Goal: Information Seeking & Learning: Check status

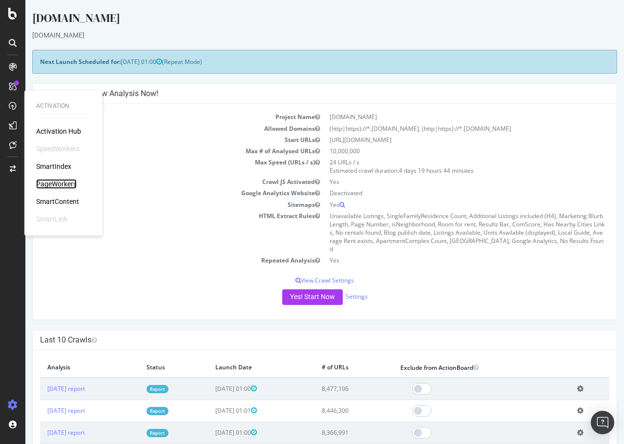
click at [62, 179] on div "PageWorkers" at bounding box center [56, 184] width 41 height 10
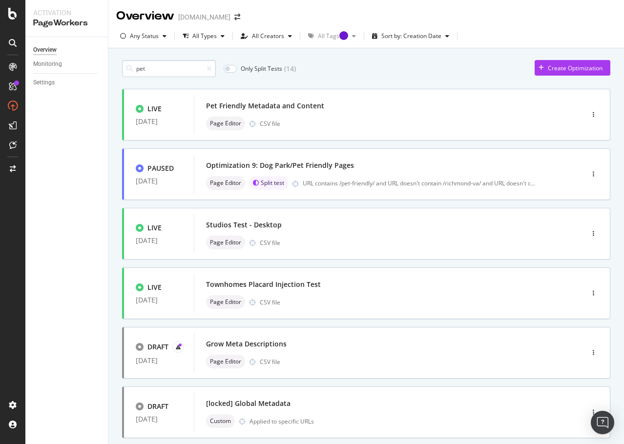
click at [151, 72] on input "pet" at bounding box center [169, 68] width 94 height 17
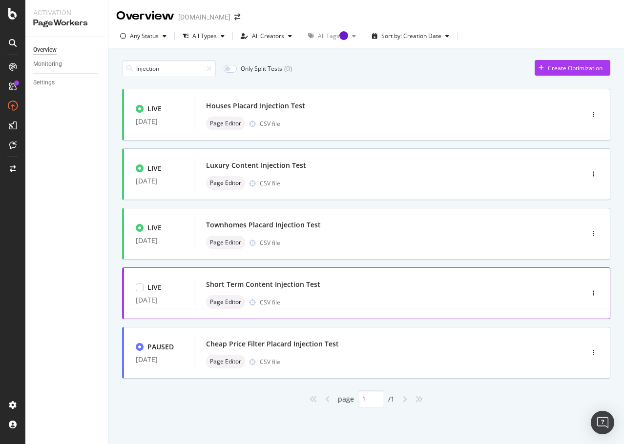
click at [281, 285] on div "Short Term Content Injection Test" at bounding box center [263, 285] width 114 height 10
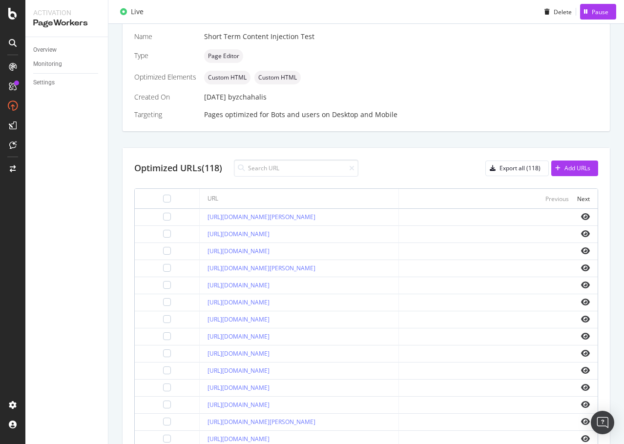
scroll to position [287, 0]
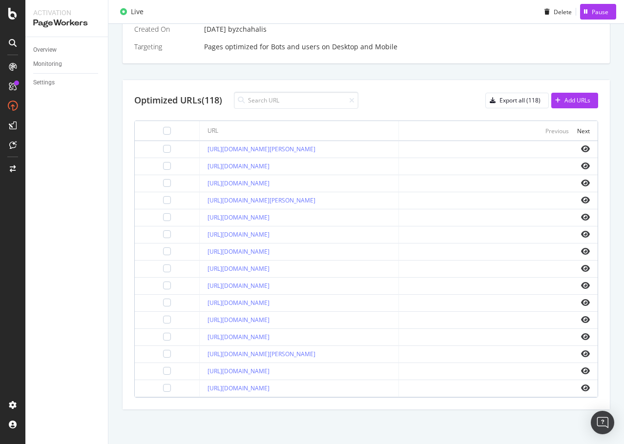
click at [577, 247] on td at bounding box center [498, 252] width 199 height 17
click at [581, 252] on icon "eye" at bounding box center [585, 252] width 9 height 8
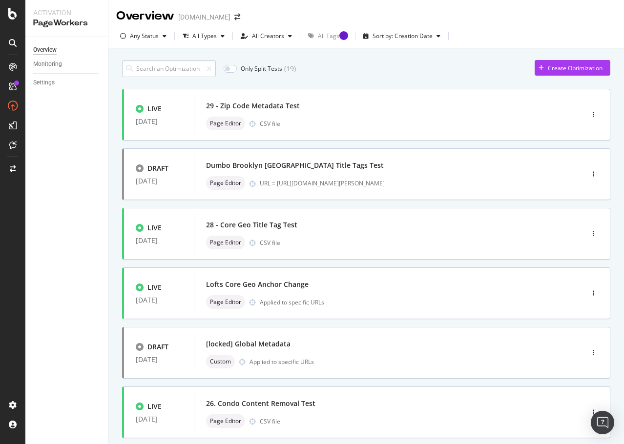
click at [166, 65] on input at bounding box center [169, 68] width 94 height 17
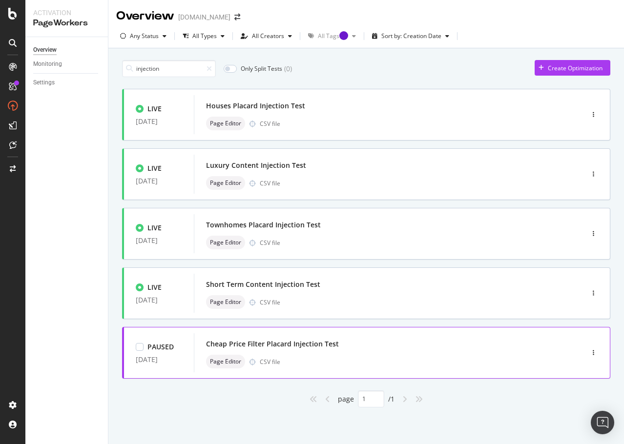
click at [281, 342] on div "Cheap Price Filter Placard Injection Test" at bounding box center [272, 344] width 133 height 10
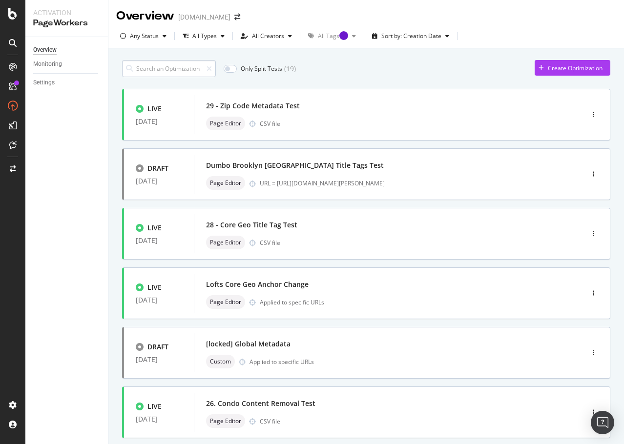
click at [148, 70] on input at bounding box center [169, 68] width 94 height 17
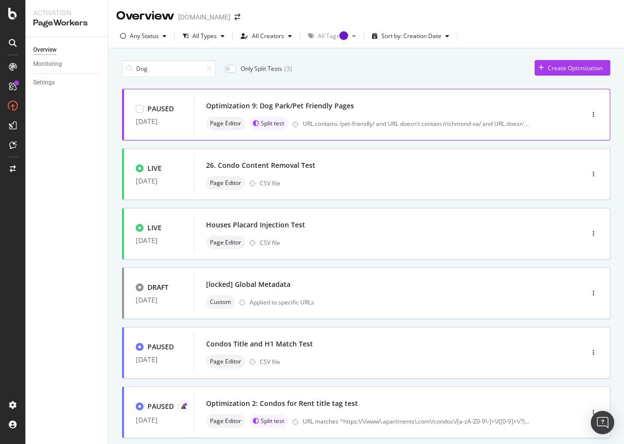
click at [313, 103] on div "Optimization 9: Dog Park/Pet Friendly Pages" at bounding box center [280, 106] width 148 height 10
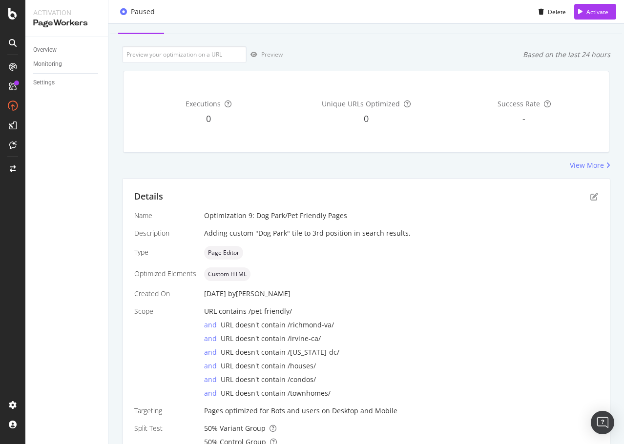
scroll to position [49, 0]
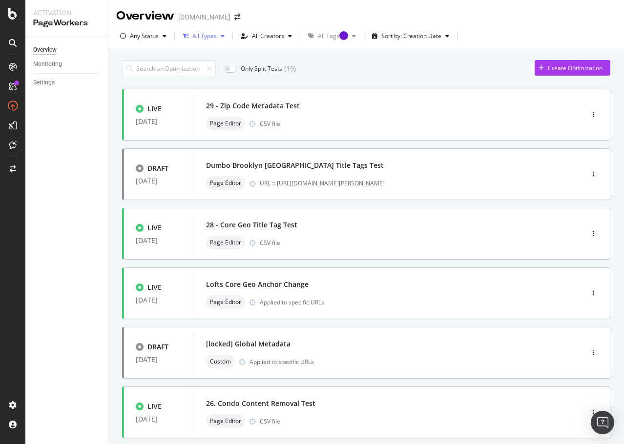
click at [213, 37] on div "All Types" at bounding box center [204, 36] width 24 height 6
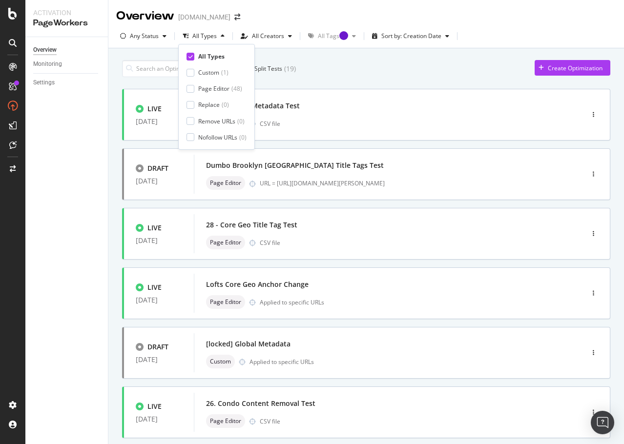
click at [312, 69] on div "Only Split Tests ( 19 ) Create Optimization" at bounding box center [366, 68] width 488 height 17
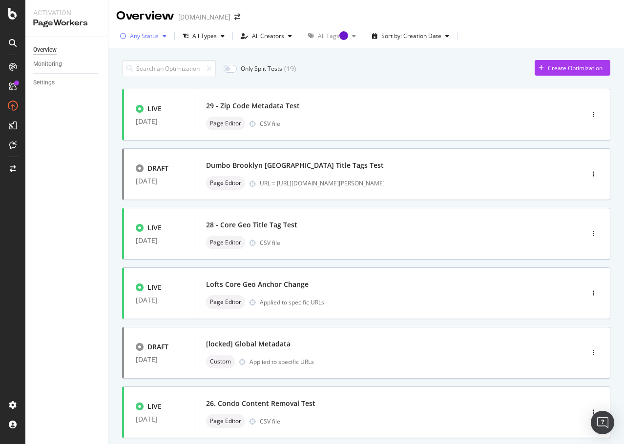
click at [155, 38] on div "Any Status" at bounding box center [144, 36] width 29 height 6
click at [147, 74] on div "Live" at bounding box center [141, 72] width 11 height 8
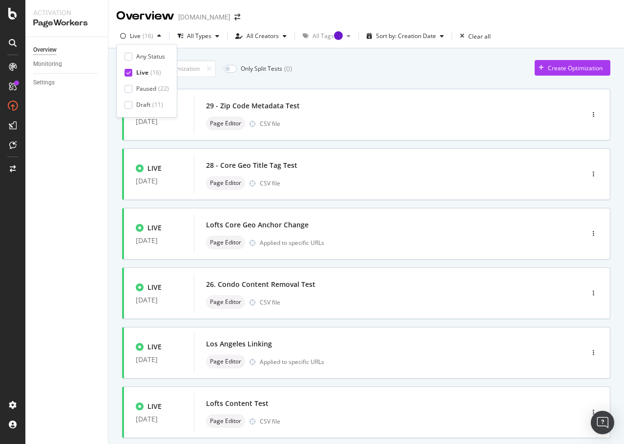
click at [91, 154] on div "Overview Monitoring Settings" at bounding box center [66, 240] width 83 height 407
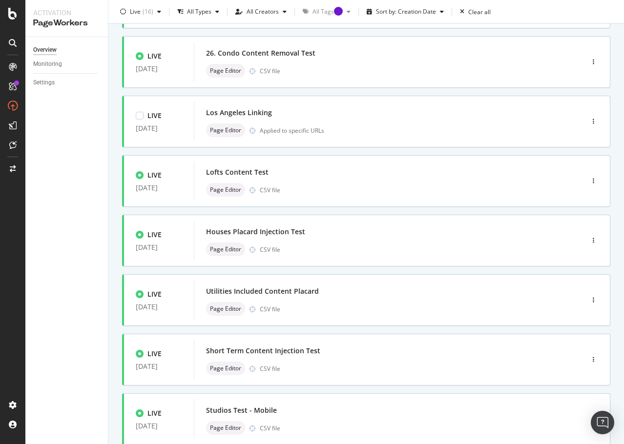
scroll to position [244, 0]
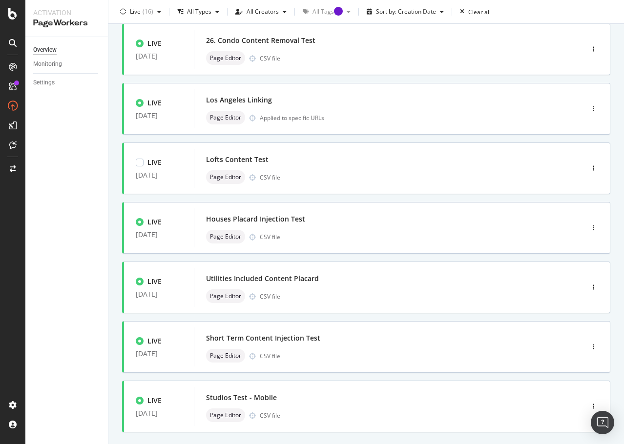
drag, startPoint x: 257, startPoint y: 160, endPoint x: 54, endPoint y: 232, distance: 215.6
click at [54, 232] on div "Overview Monitoring Settings" at bounding box center [66, 240] width 83 height 407
click at [270, 165] on div "Lofts Content Test" at bounding box center [374, 160] width 336 height 14
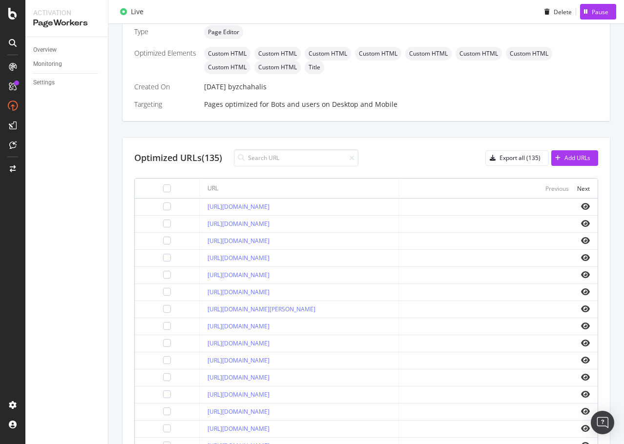
scroll to position [244, 0]
click at [581, 257] on icon "eye" at bounding box center [585, 257] width 9 height 8
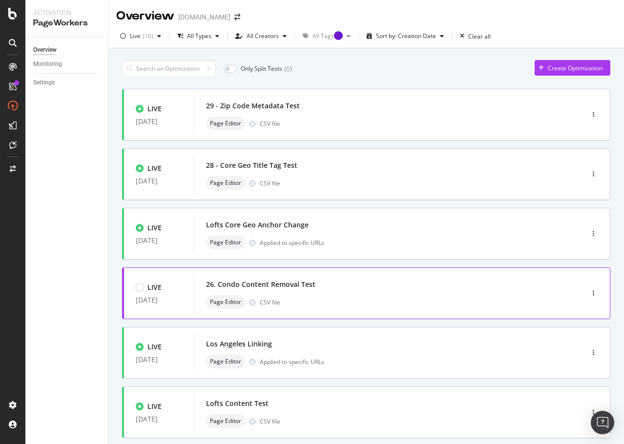
click at [272, 276] on div "26. Condo Content Removal Test Page Editor CSV file" at bounding box center [374, 293] width 360 height 39
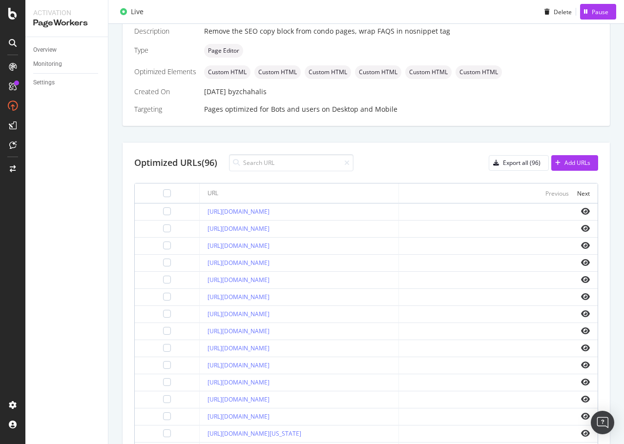
scroll to position [293, 0]
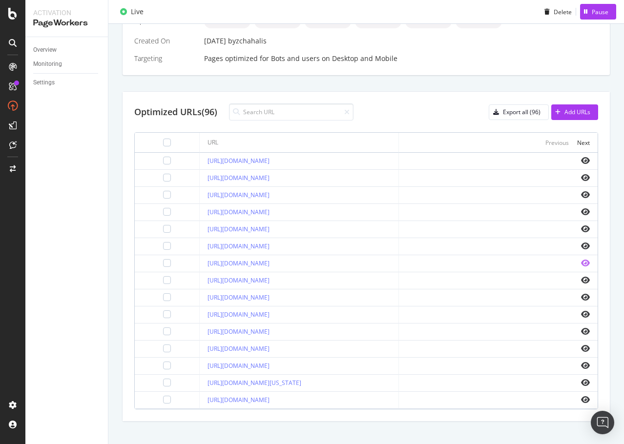
click at [581, 265] on icon "eye" at bounding box center [585, 263] width 9 height 8
click at [581, 159] on icon "eye" at bounding box center [585, 161] width 9 height 8
click at [581, 176] on icon "eye" at bounding box center [585, 178] width 9 height 8
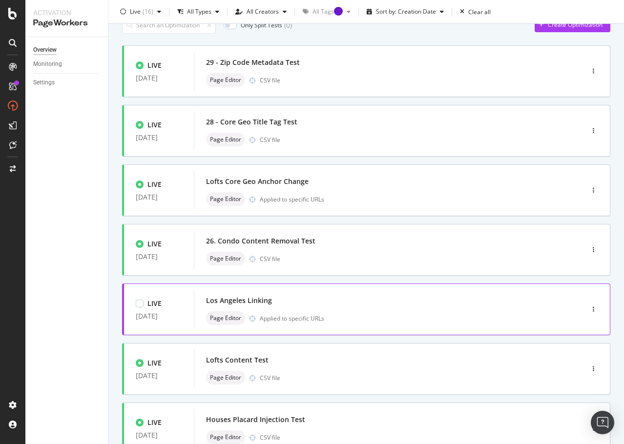
scroll to position [195, 0]
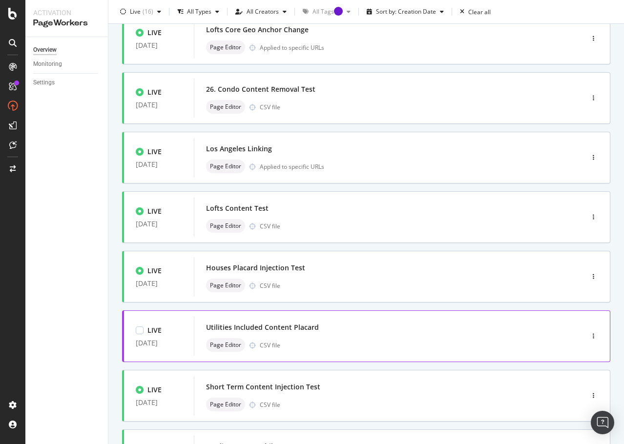
click at [286, 329] on div "Utilities Included Content Placard" at bounding box center [262, 328] width 113 height 10
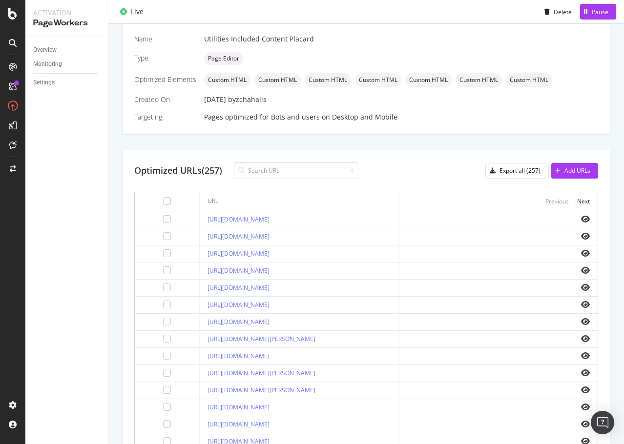
scroll to position [244, 0]
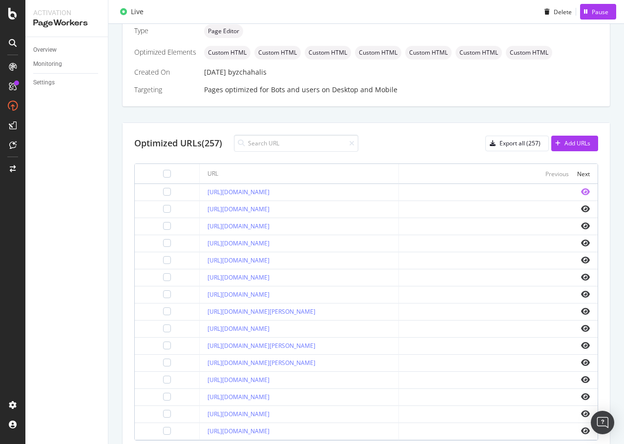
click at [581, 195] on icon "eye" at bounding box center [585, 192] width 9 height 8
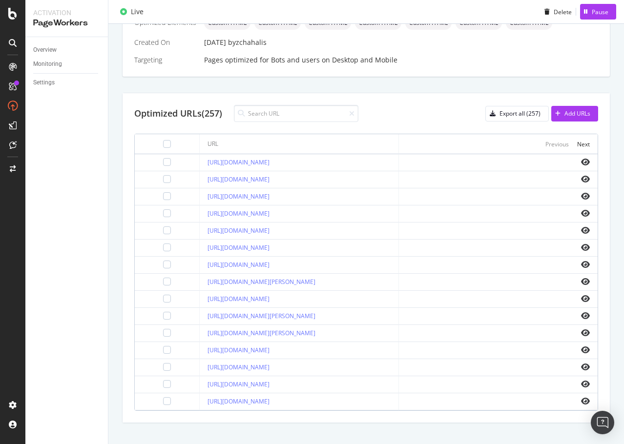
scroll to position [287, 0]
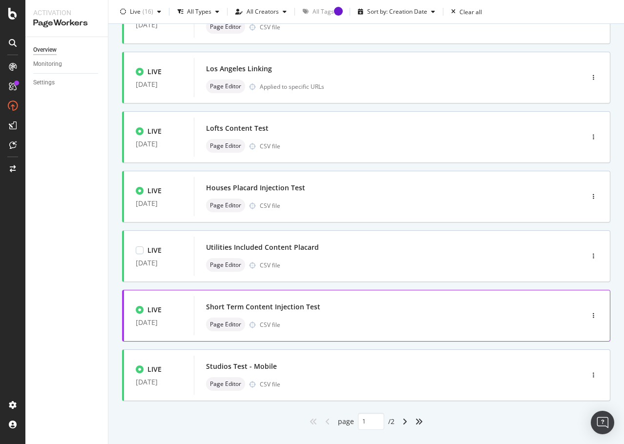
scroll to position [295, 0]
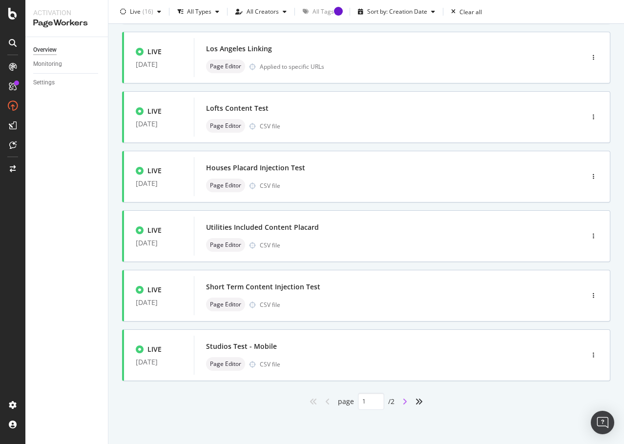
click at [402, 401] on icon "angle-right" at bounding box center [404, 402] width 5 height 8
type input "2"
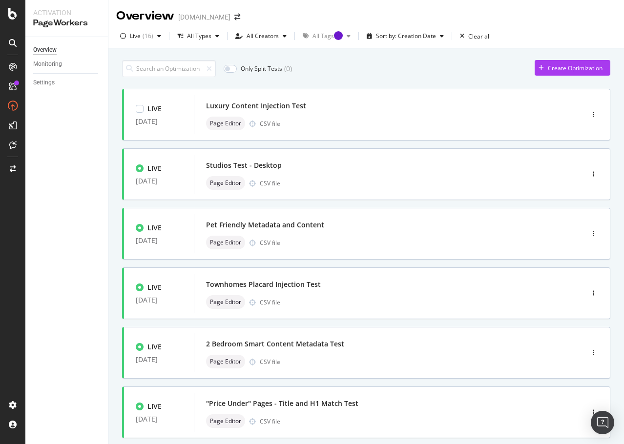
drag, startPoint x: 269, startPoint y: 101, endPoint x: 388, endPoint y: 68, distance: 123.7
click at [388, 65] on div "Only Split Tests ( 0 ) Create Optimization" at bounding box center [366, 68] width 488 height 17
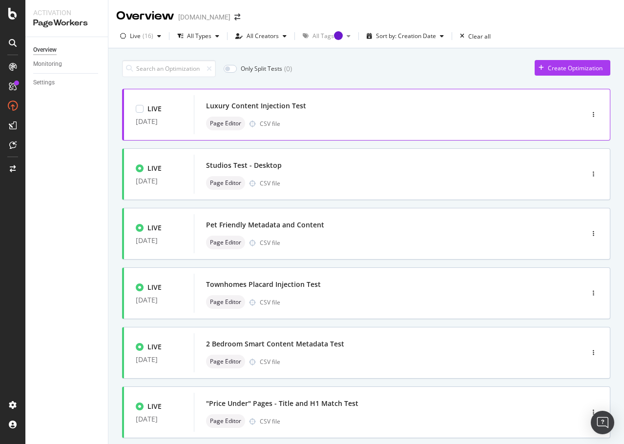
click at [239, 103] on div "Luxury Content Injection Test" at bounding box center [256, 106] width 100 height 10
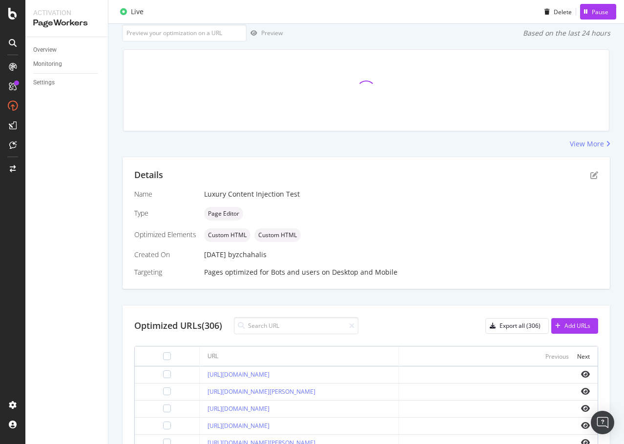
scroll to position [244, 0]
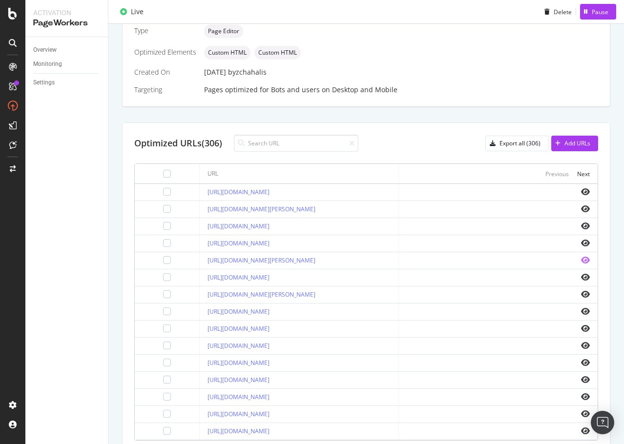
click at [581, 260] on icon "eye" at bounding box center [585, 260] width 9 height 8
click at [581, 312] on icon "eye" at bounding box center [585, 312] width 9 height 8
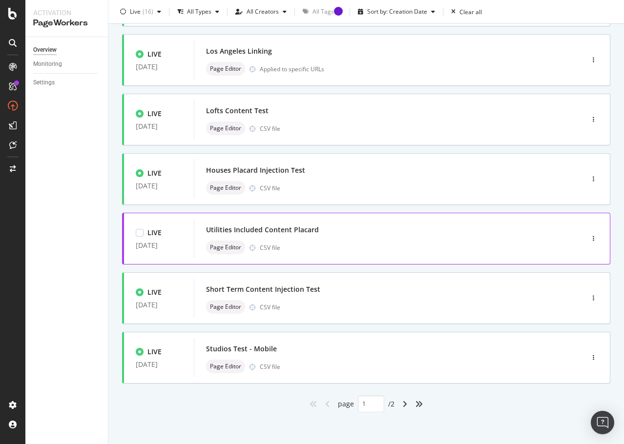
scroll to position [295, 0]
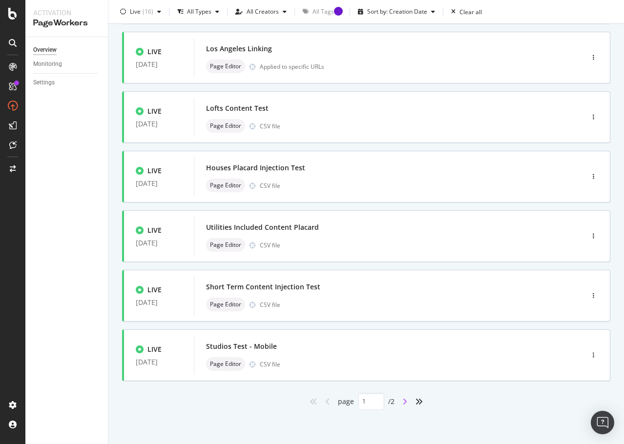
click at [403, 400] on icon "angle-right" at bounding box center [404, 402] width 5 height 8
type input "2"
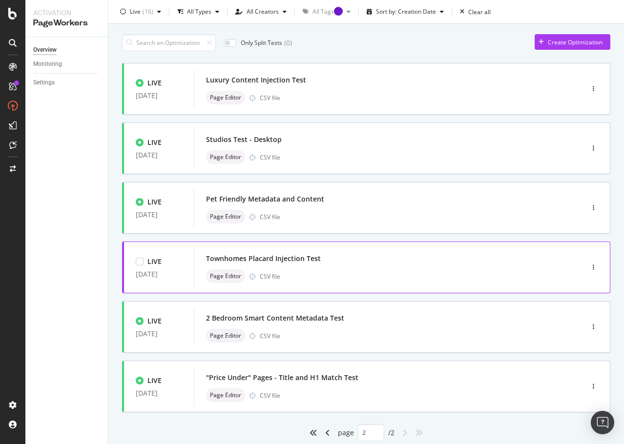
scroll to position [8, 0]
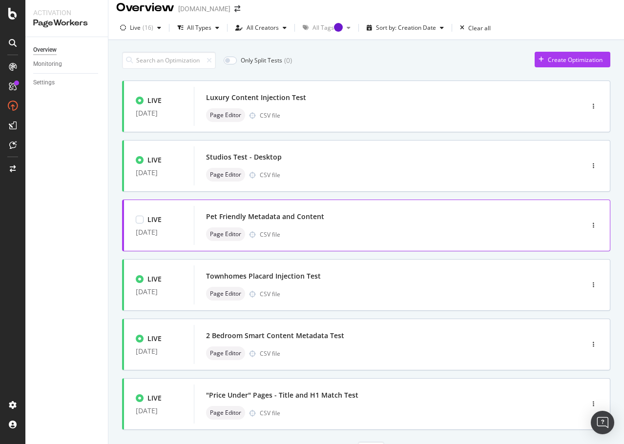
click at [262, 216] on div "Pet Friendly Metadata and Content" at bounding box center [265, 217] width 118 height 10
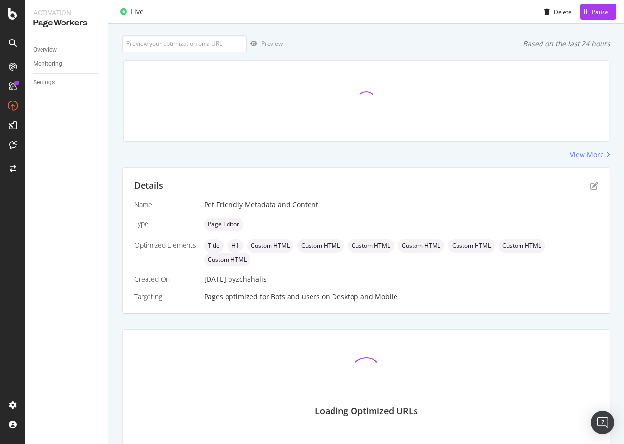
scroll to position [86, 0]
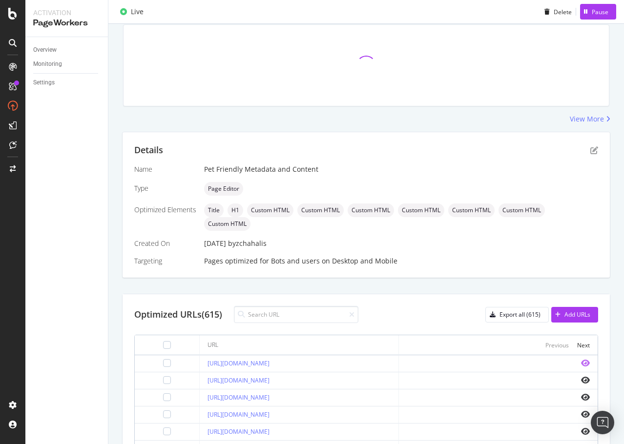
click at [581, 361] on icon "eye" at bounding box center [585, 363] width 9 height 8
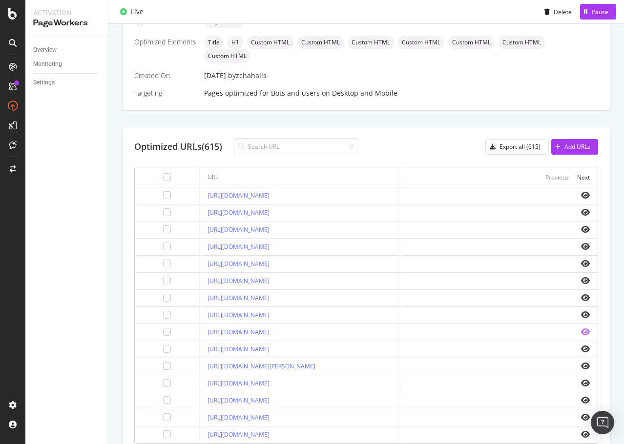
scroll to position [252, 0]
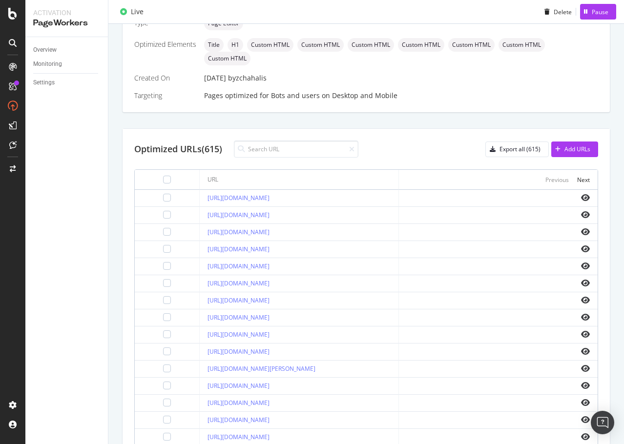
click at [580, 330] on td at bounding box center [498, 335] width 199 height 17
click at [581, 334] on icon "eye" at bounding box center [585, 335] width 9 height 8
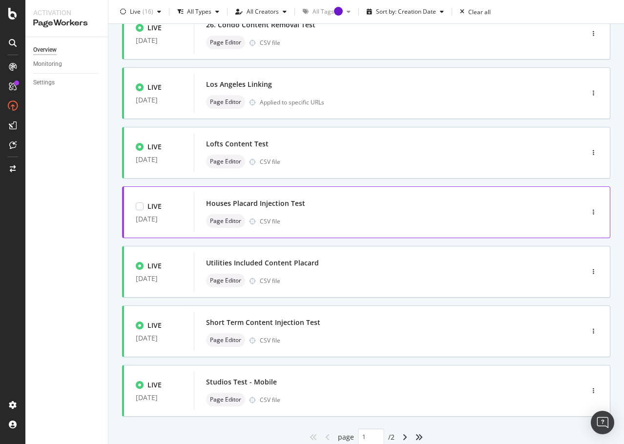
scroll to position [293, 0]
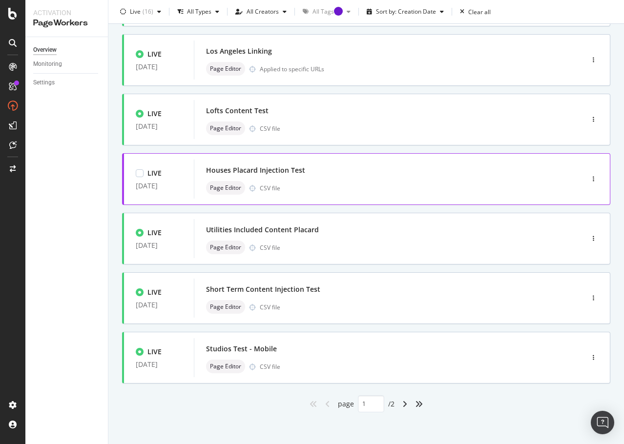
click at [272, 170] on div "Houses Placard Injection Test" at bounding box center [255, 171] width 99 height 10
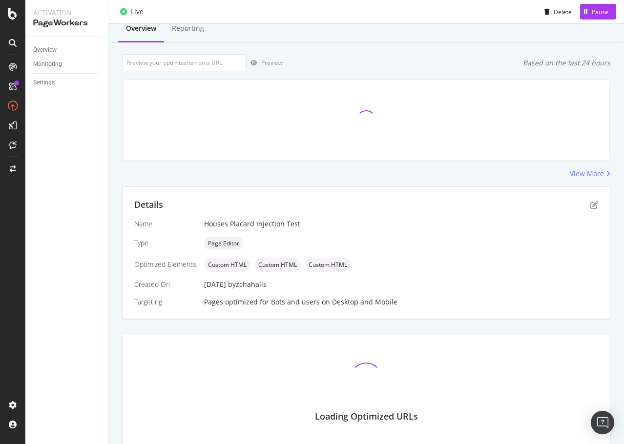
scroll to position [73, 0]
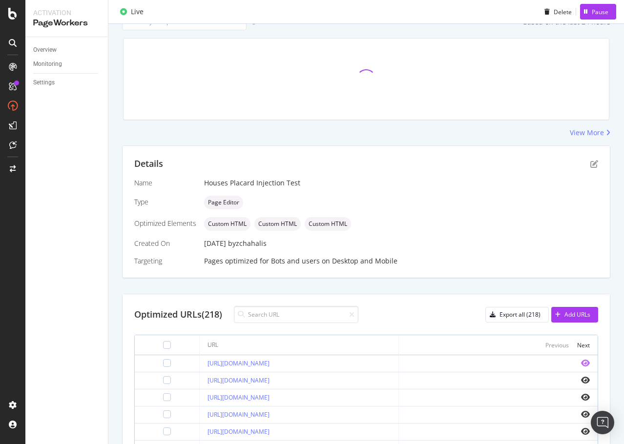
click at [581, 366] on icon "eye" at bounding box center [585, 363] width 9 height 8
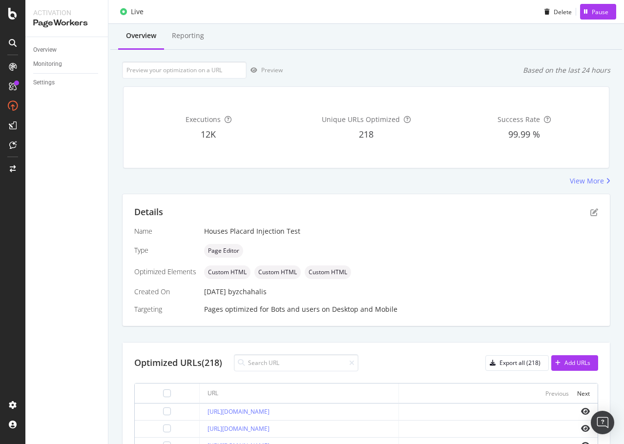
scroll to position [0, 0]
